Goal: Task Accomplishment & Management: Complete application form

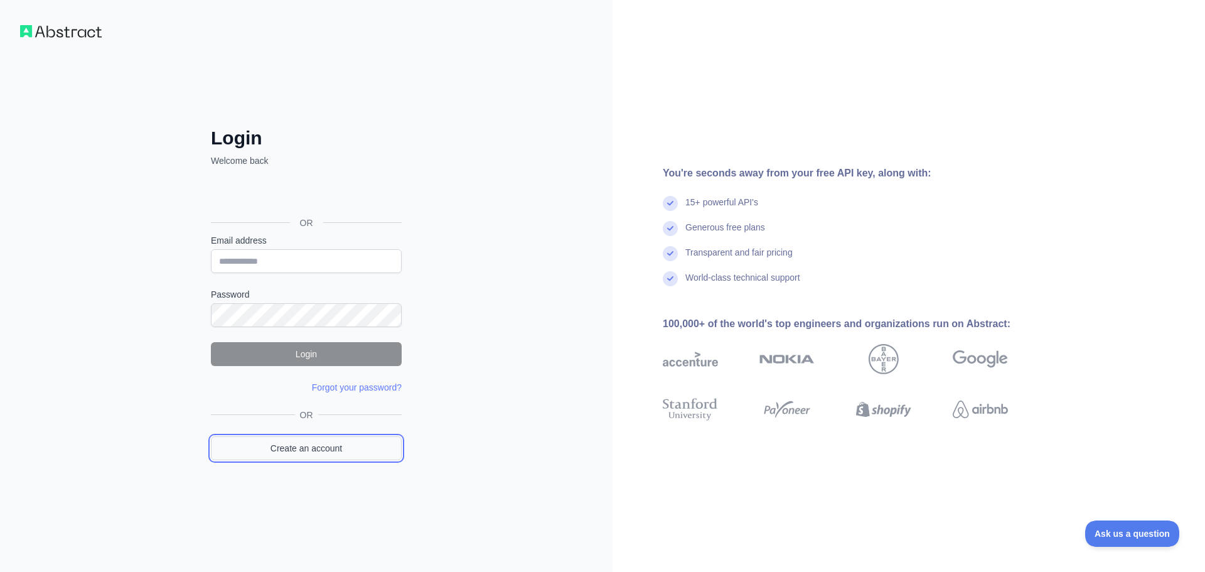
click at [333, 454] on link "Create an account" at bounding box center [306, 448] width 191 height 24
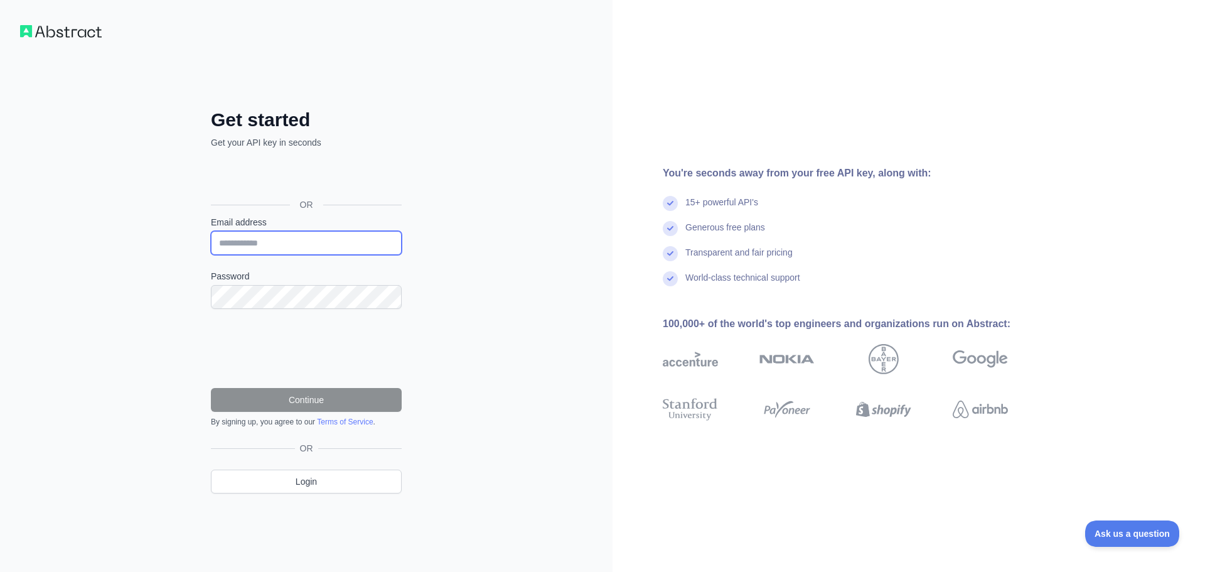
click at [294, 245] on input "Email address" at bounding box center [306, 243] width 191 height 24
type input "**********"
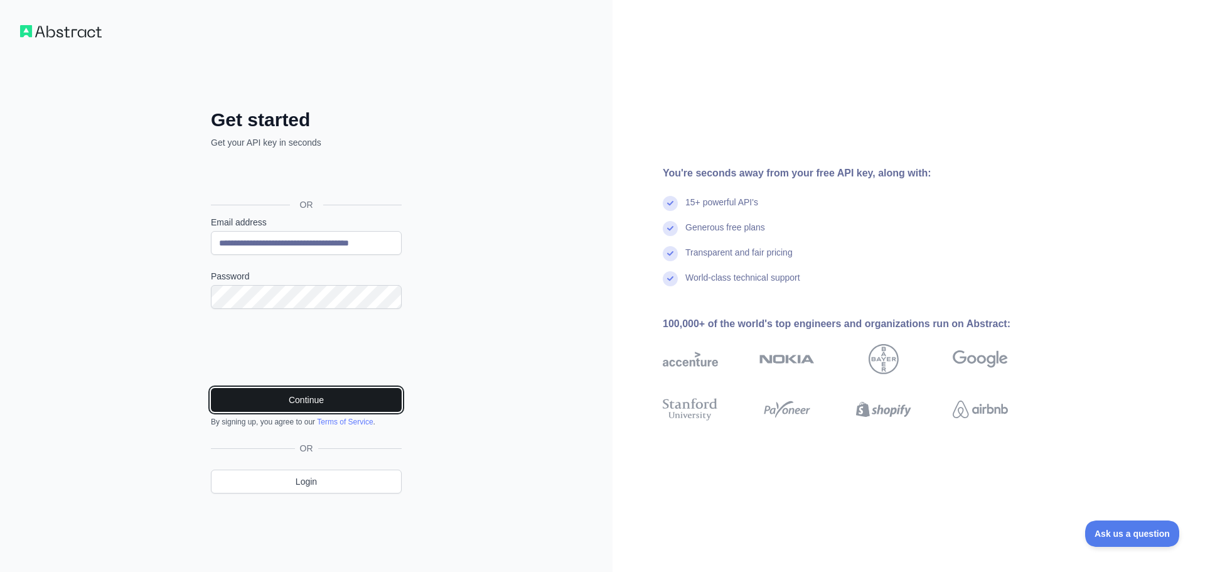
click at [336, 395] on button "Continue" at bounding box center [306, 400] width 191 height 24
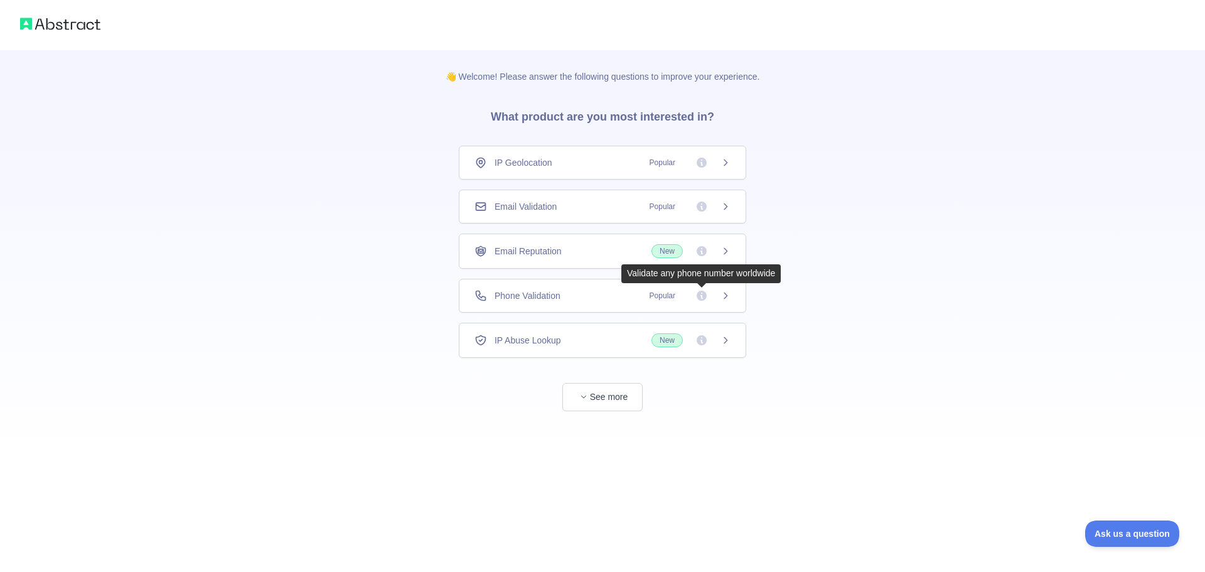
click at [707, 294] on icon at bounding box center [702, 295] width 13 height 13
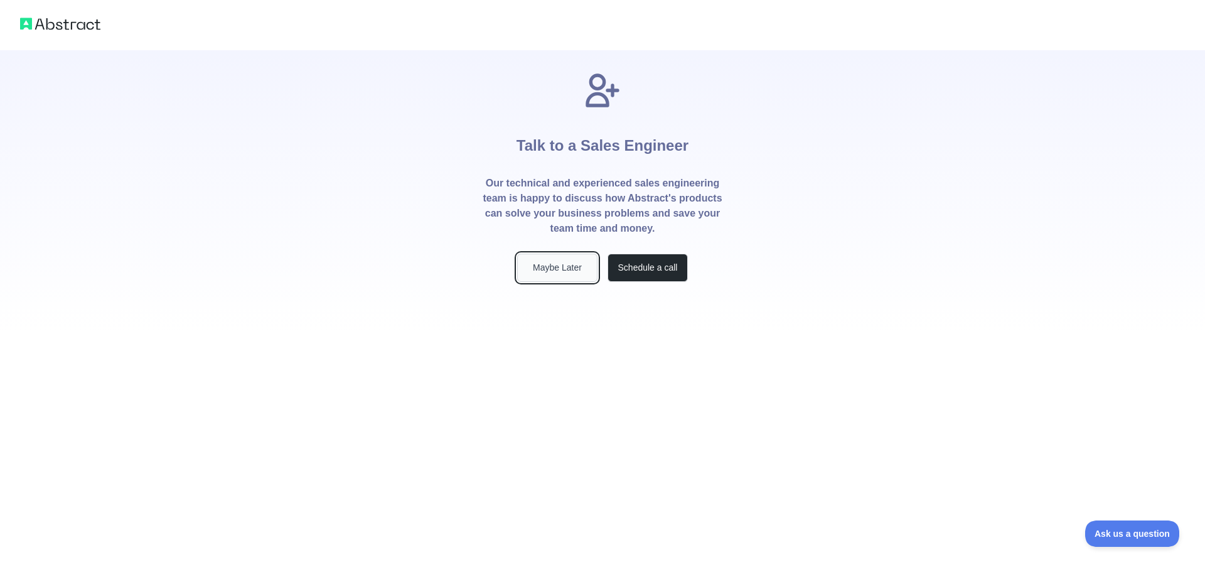
click at [559, 273] on button "Maybe Later" at bounding box center [557, 268] width 80 height 28
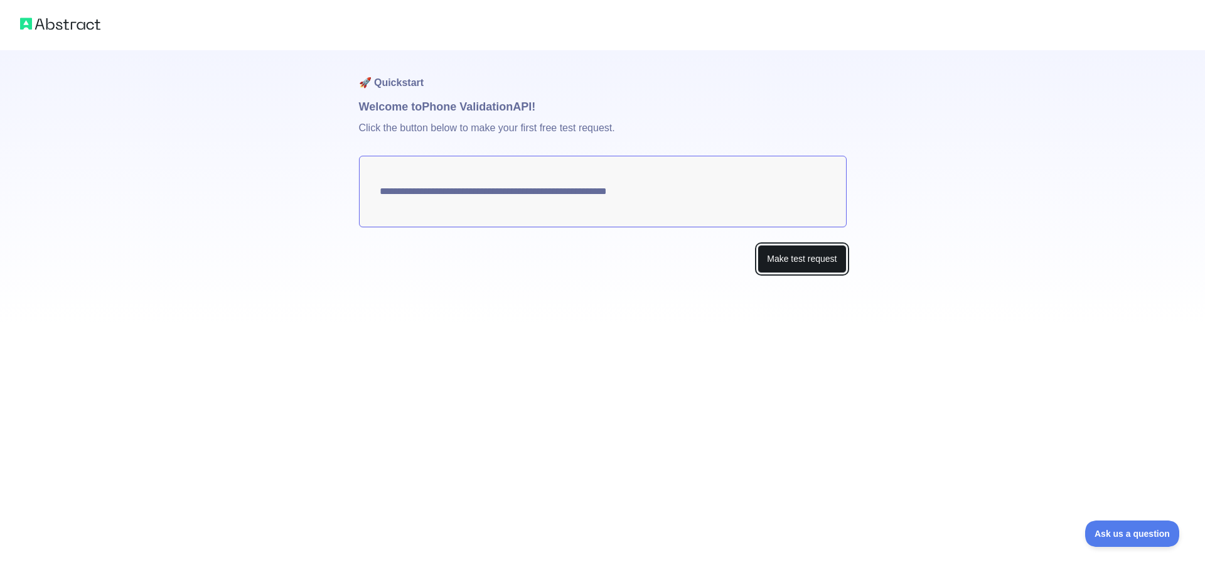
click at [807, 262] on button "Make test request" at bounding box center [802, 259] width 89 height 28
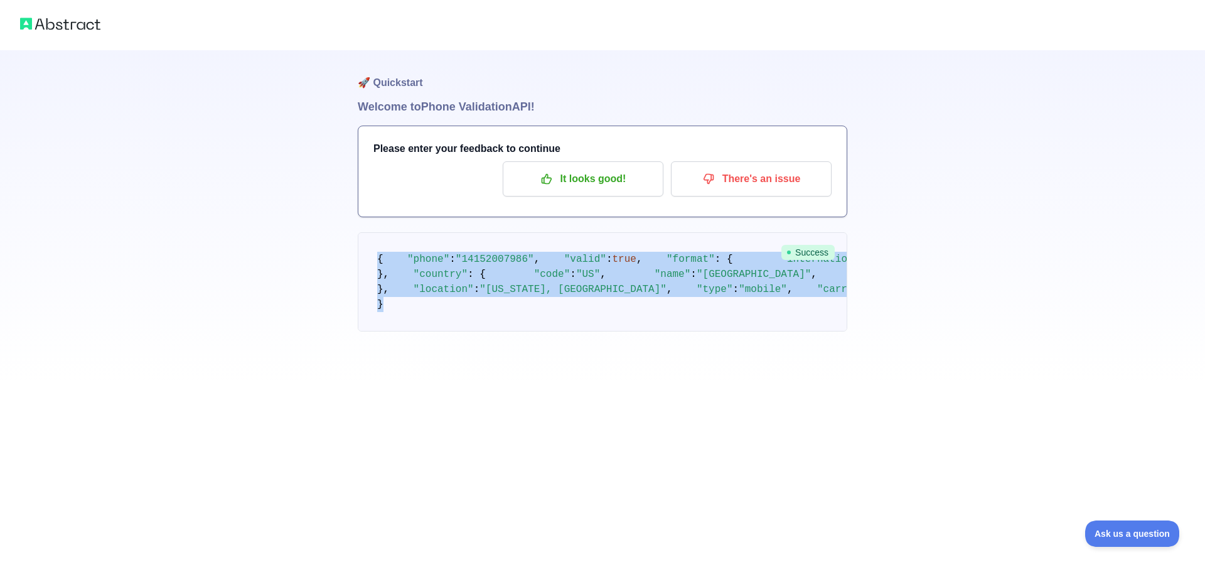
drag, startPoint x: 420, startPoint y: 489, endPoint x: 368, endPoint y: 258, distance: 236.8
click at [368, 258] on pre "{ "phone" : "[PHONE_NUMBER]" , "valid" : true , "format" : { "international" : …" at bounding box center [603, 281] width 490 height 99
copy code "{ "phone" : "[PHONE_NUMBER]" , "valid" : true , "format" : { "international" : …"
